Goal: Task Accomplishment & Management: Manage account settings

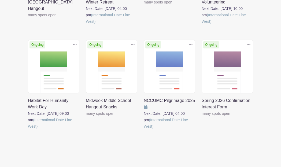
scroll to position [163, 0]
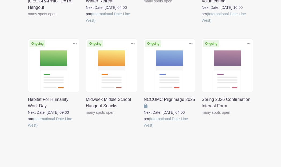
click at [144, 129] on link at bounding box center [144, 129] width 0 height 0
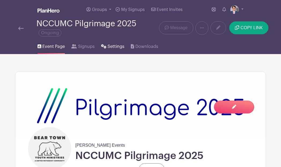
click at [107, 45] on link "Settings" at bounding box center [112, 45] width 23 height 17
click at [79, 48] on span "Signups" at bounding box center [86, 46] width 17 height 6
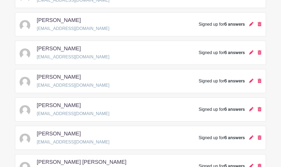
scroll to position [478, 0]
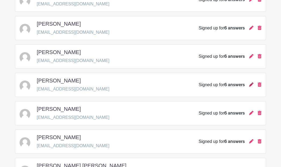
click at [251, 86] on icon at bounding box center [251, 84] width 4 height 4
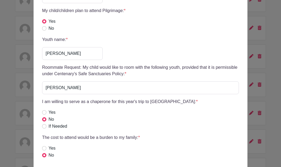
scroll to position [209, 0]
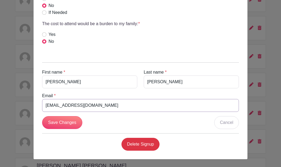
drag, startPoint x: 129, startPoint y: 107, endPoint x: 35, endPoint y: 105, distance: 93.2
